Goal: Download file/media

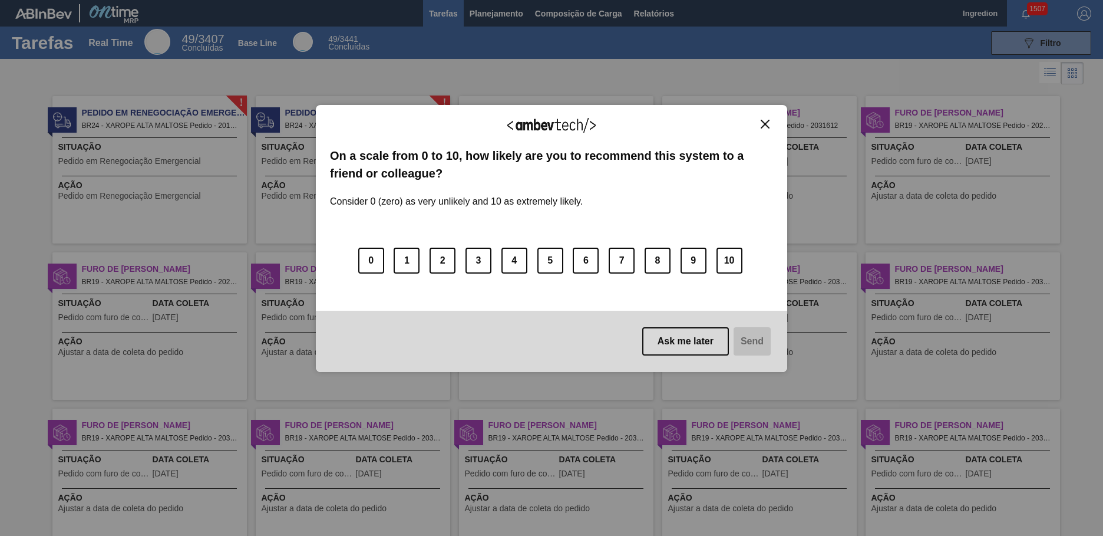
click at [765, 124] on img "Close" at bounding box center [765, 124] width 9 height 9
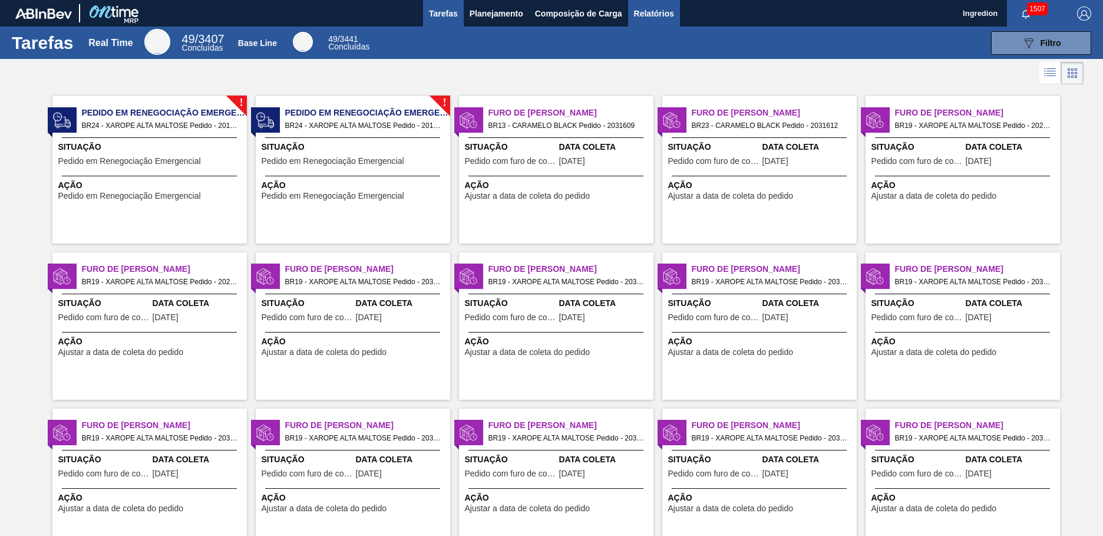
click at [653, 13] on span "Relatórios" at bounding box center [654, 13] width 40 height 14
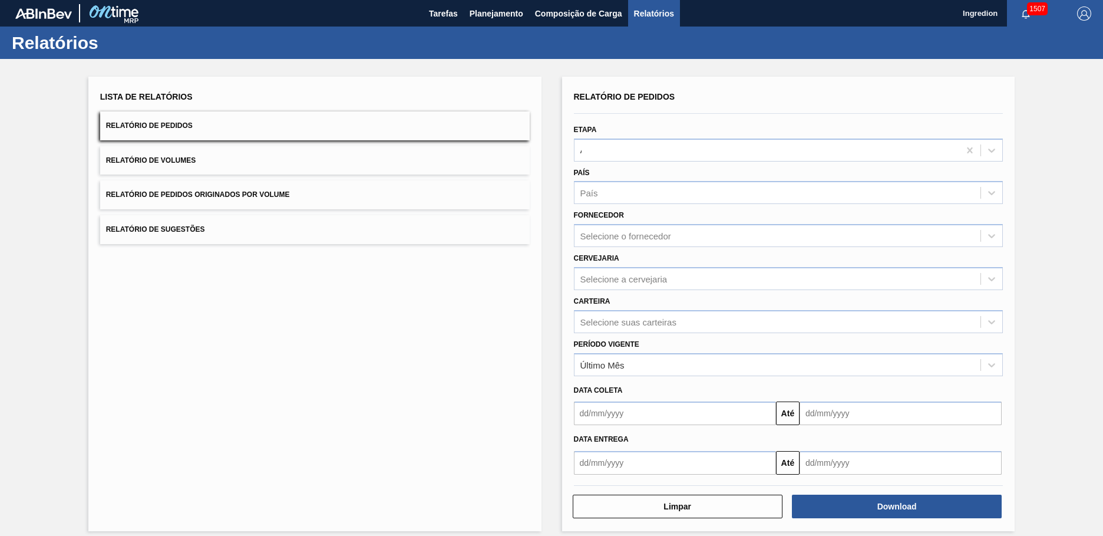
type input "Aguardando Faturamento"
type input "Xarope"
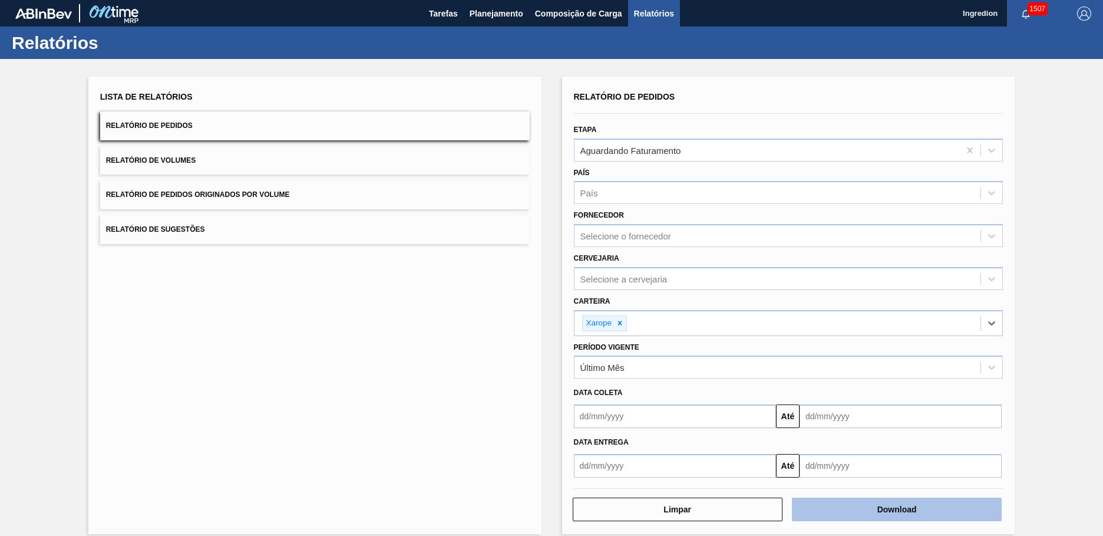
click at [895, 509] on button "Download" at bounding box center [897, 509] width 210 height 24
